Goal: Find specific page/section: Find specific page/section

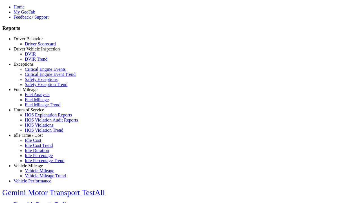
click at [32, 112] on link "Hours of Service" at bounding box center [29, 109] width 30 height 5
click at [37, 132] on link "HOS Violation Trend" at bounding box center [44, 130] width 39 height 5
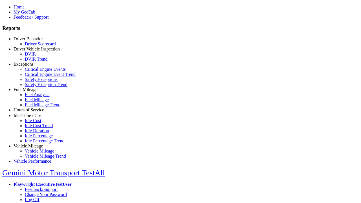
type input "*********"
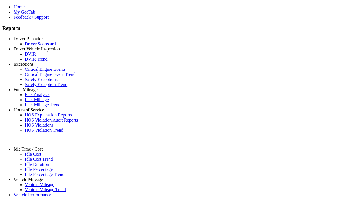
type input "*********"
